Goal: Task Accomplishment & Management: Manage account settings

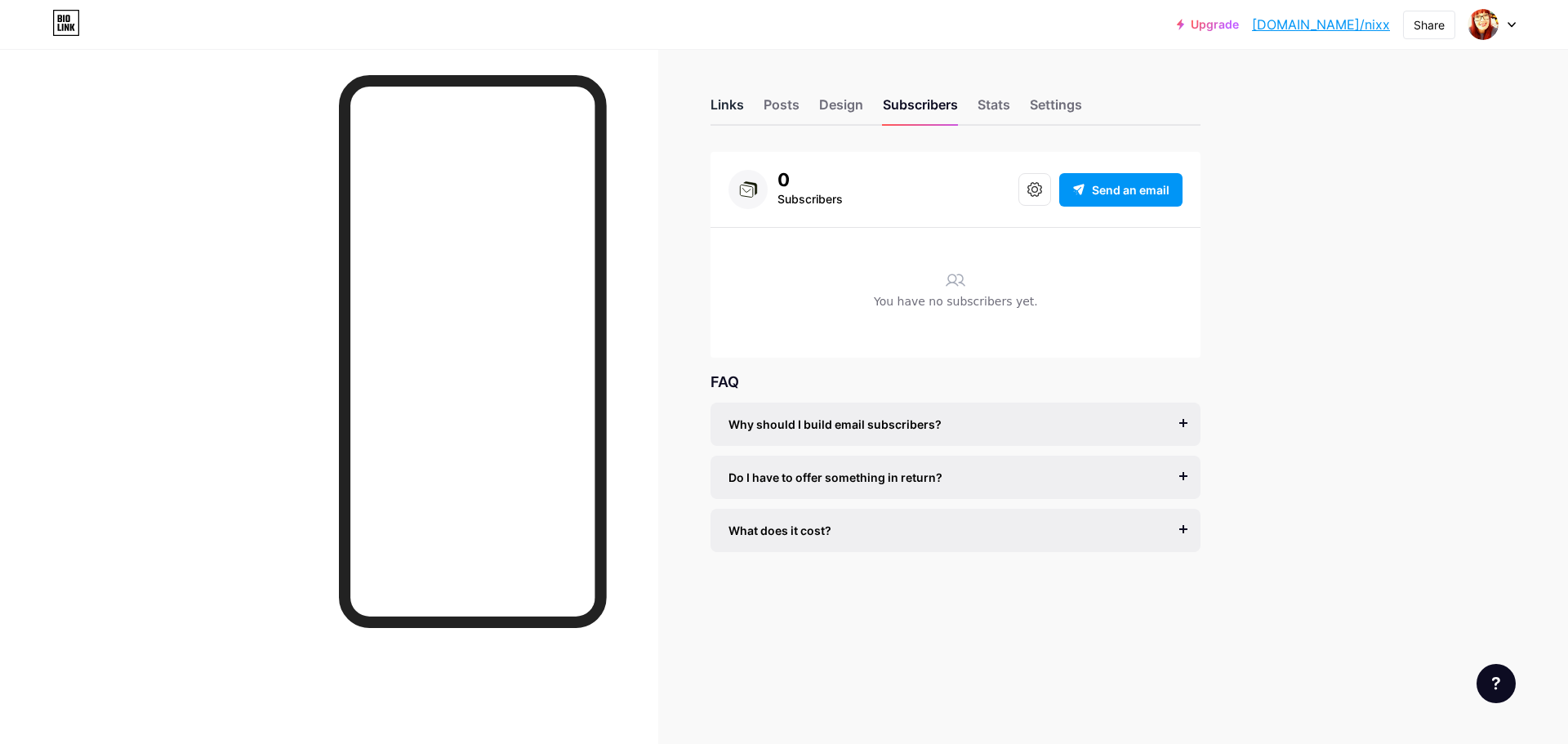
click at [733, 106] on div "Links" at bounding box center [727, 109] width 34 height 29
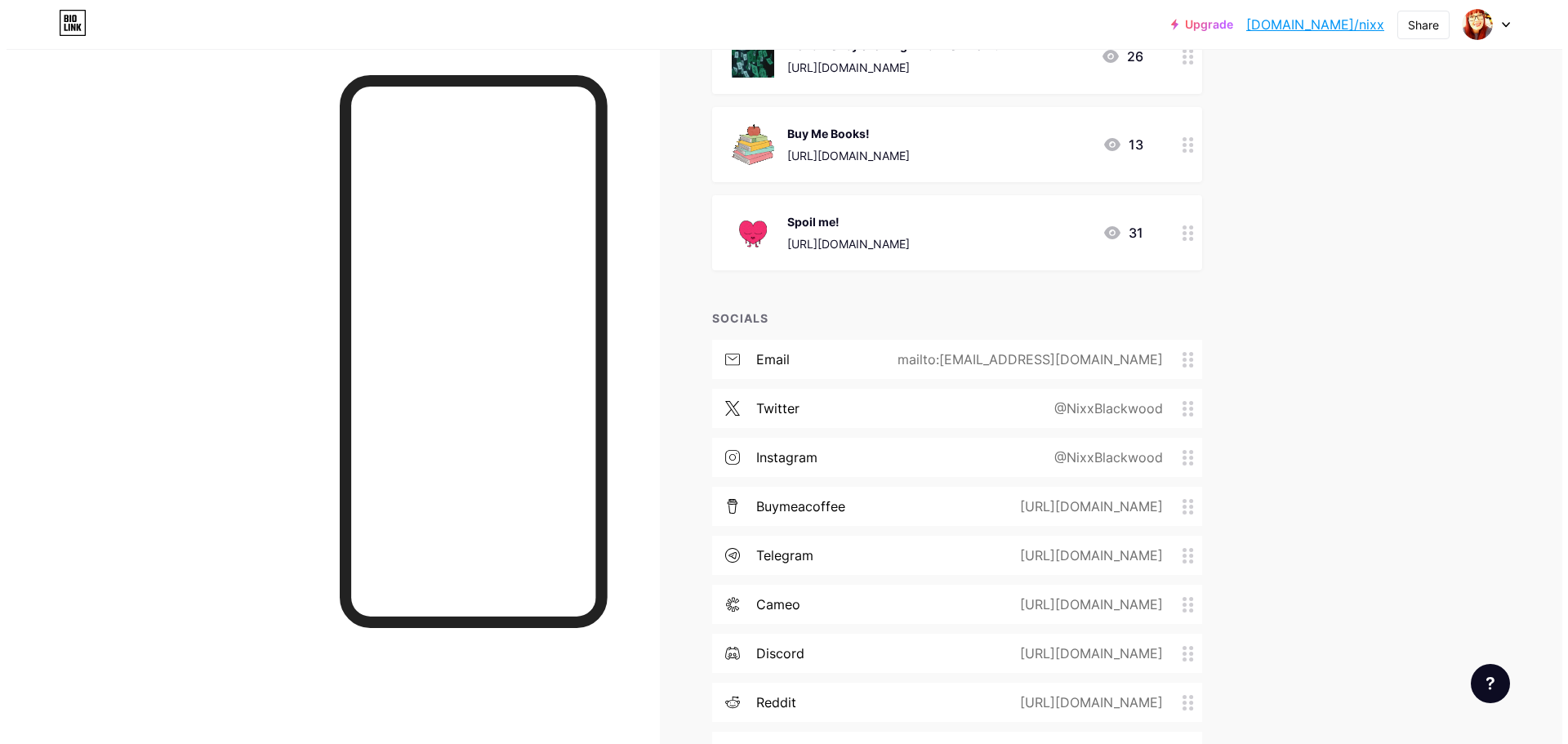
scroll to position [533, 0]
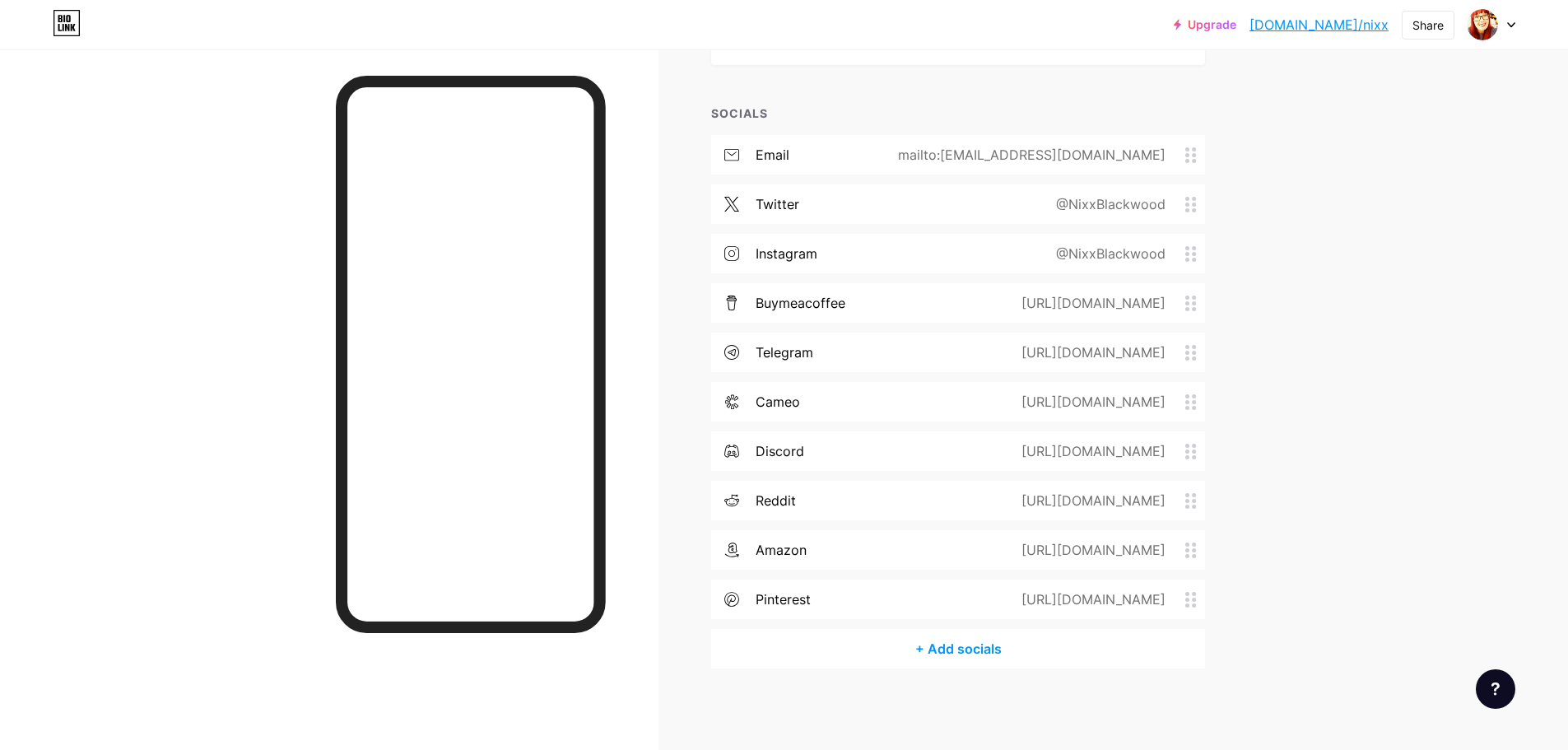
click at [1192, 255] on icon at bounding box center [1191, 254] width 11 height 16
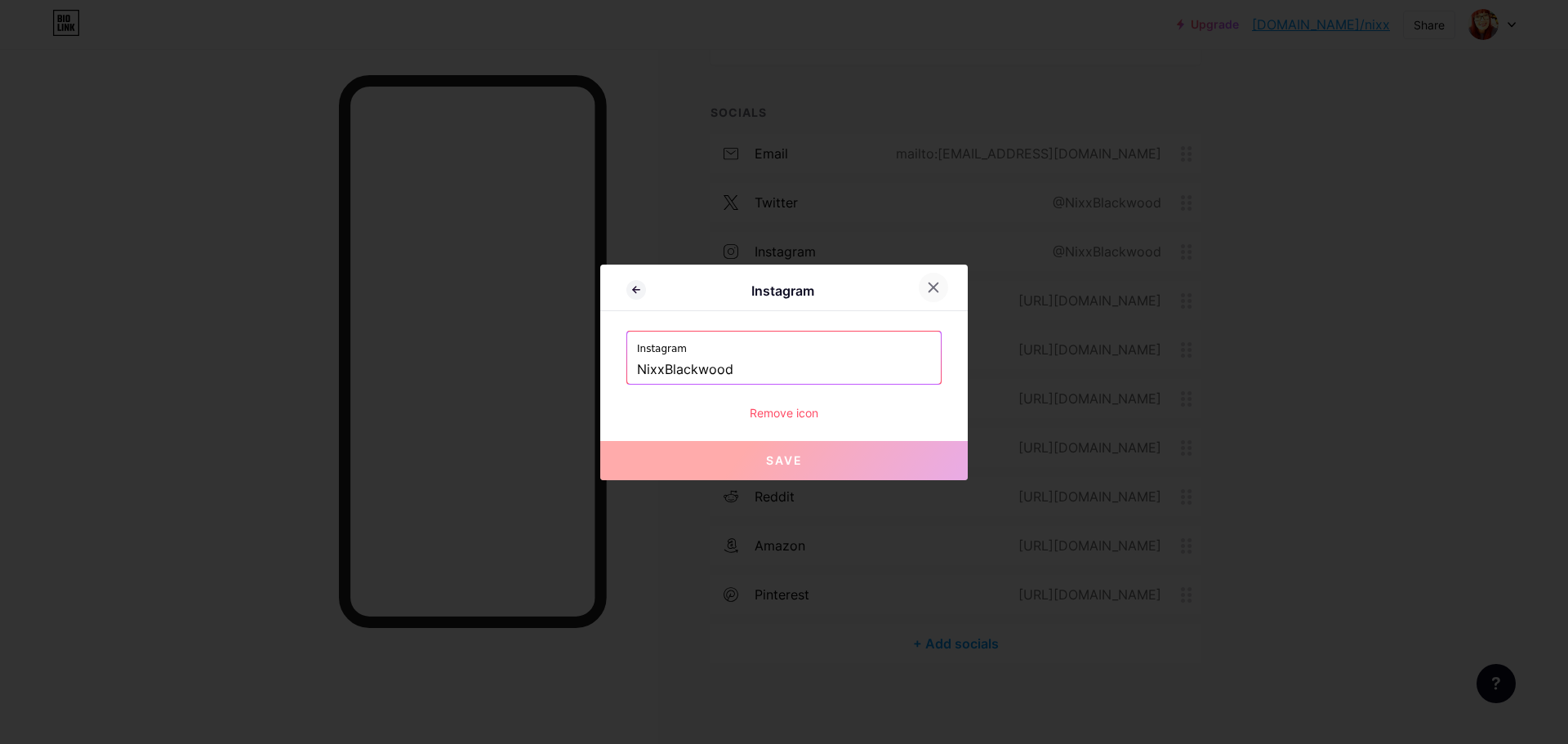
click at [936, 284] on icon at bounding box center [934, 287] width 9 height 9
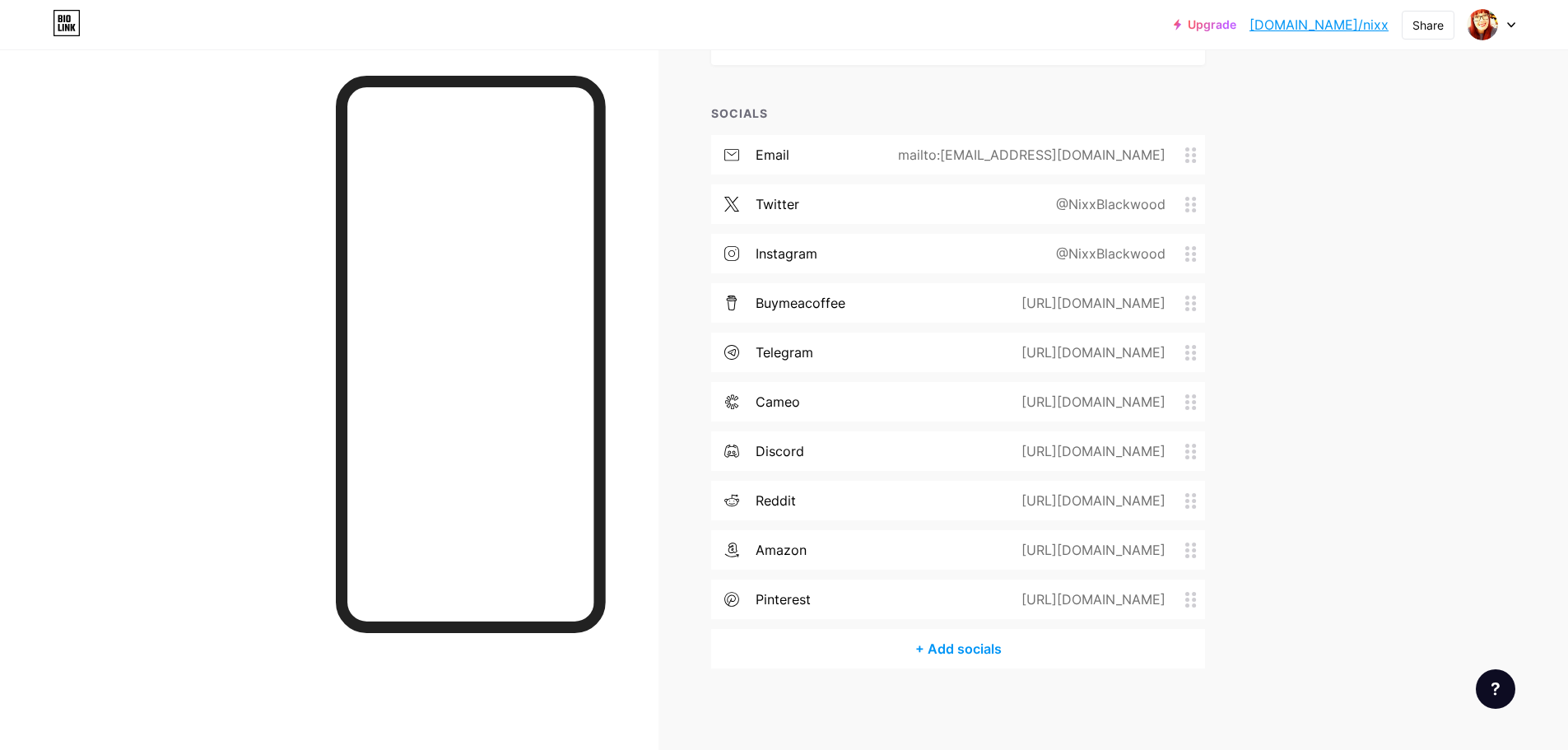
drag, startPoint x: 1177, startPoint y: 602, endPoint x: 932, endPoint y: 601, distance: 245.0
click at [995, 601] on div "[URL][DOMAIN_NAME]" at bounding box center [1090, 599] width 190 height 20
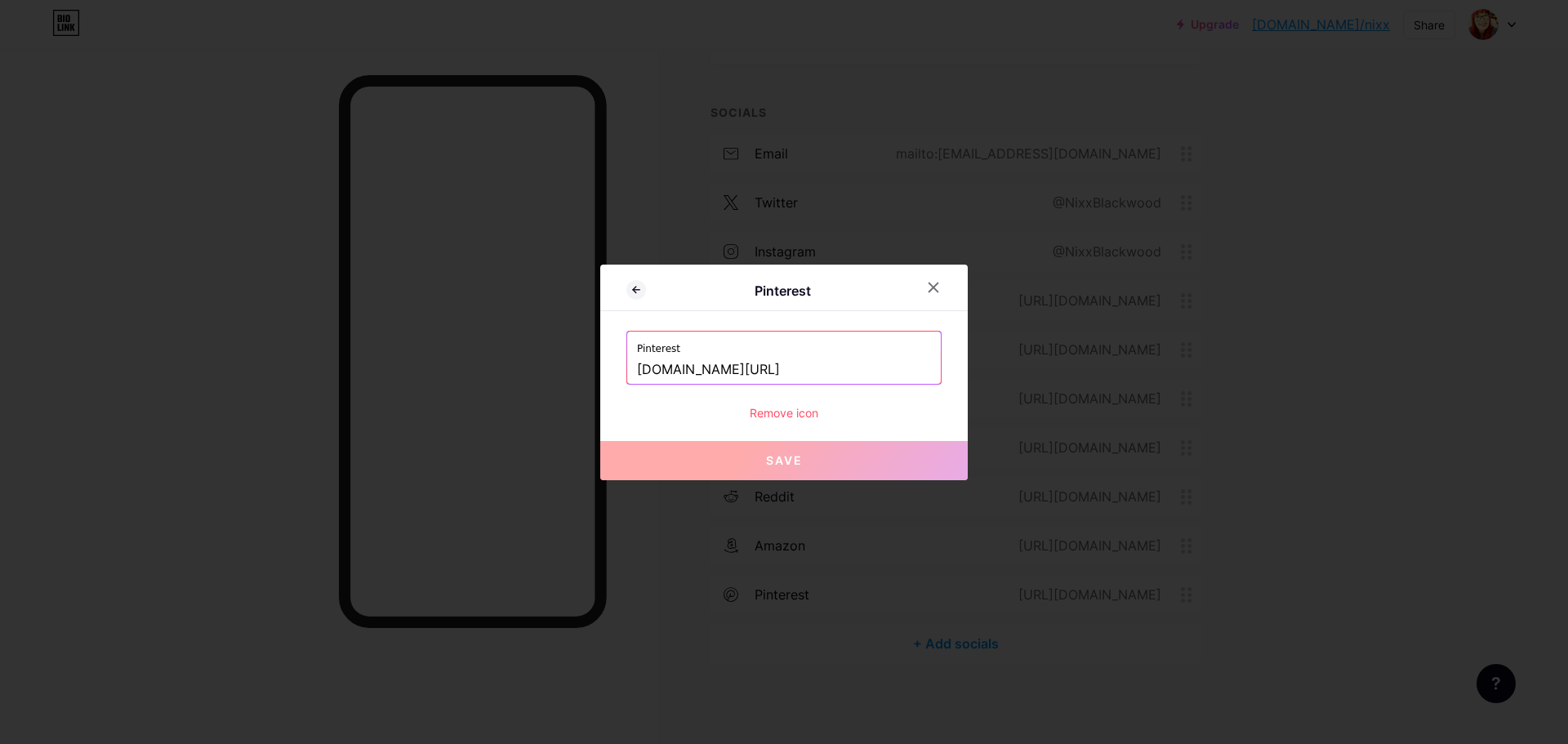
drag, startPoint x: 941, startPoint y: 596, endPoint x: 852, endPoint y: 366, distance: 246.6
click at [852, 366] on input "[DOMAIN_NAME][URL]" at bounding box center [784, 369] width 294 height 27
drag, startPoint x: 850, startPoint y: 372, endPoint x: 634, endPoint y: 375, distance: 216.0
click at [634, 375] on div "Pinterest [DOMAIN_NAME][URL]" at bounding box center [784, 357] width 314 height 52
